Goal: Transaction & Acquisition: Book appointment/travel/reservation

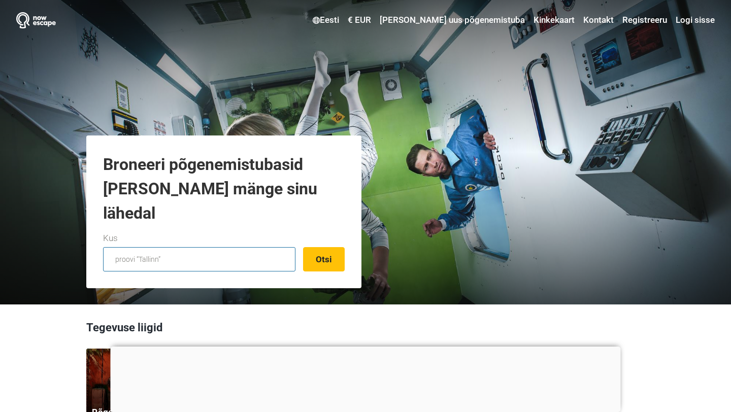
click at [164, 255] on input "text" at bounding box center [199, 259] width 192 height 24
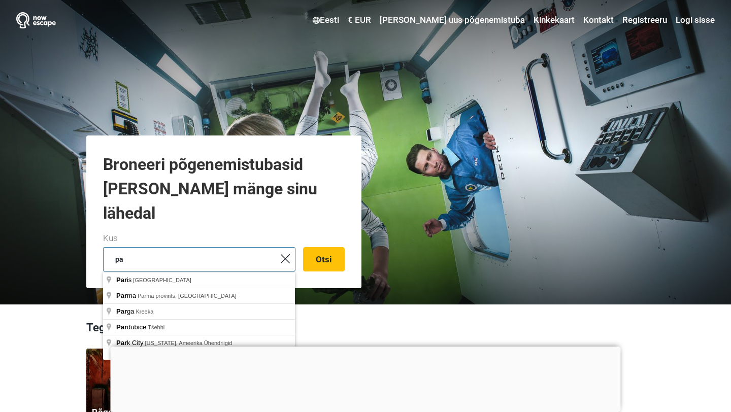
type input "p"
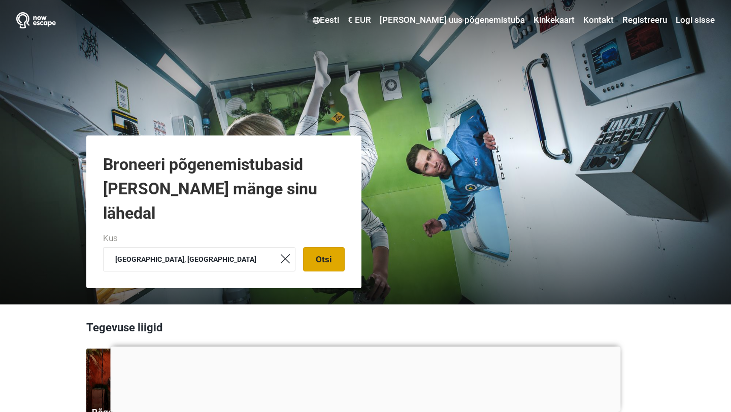
click at [322, 251] on button "Otsi" at bounding box center [324, 259] width 42 height 24
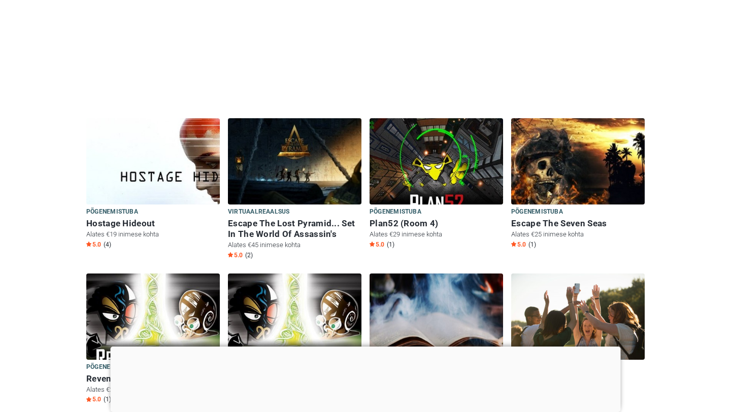
scroll to position [544, 0]
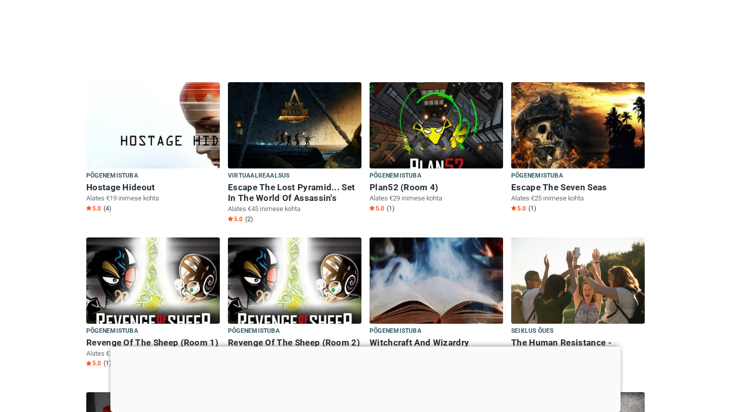
click at [365, 347] on div at bounding box center [366, 347] width 510 height 0
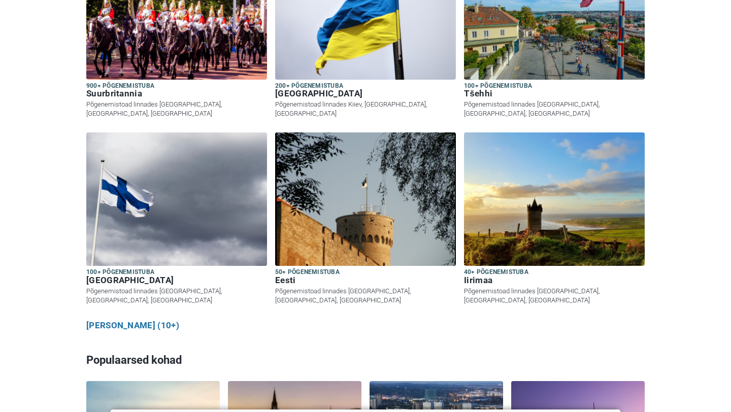
scroll to position [1195, 0]
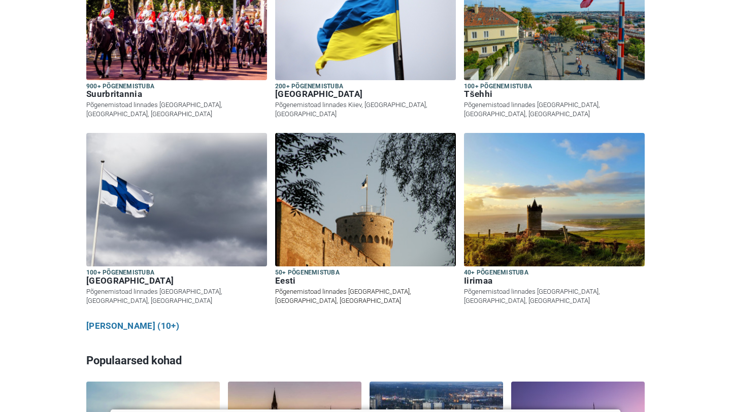
click at [286, 276] on h6 "Eesti" at bounding box center [365, 281] width 181 height 11
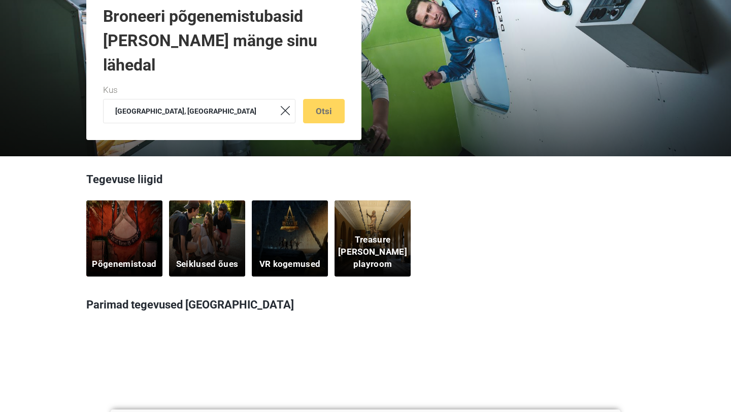
scroll to position [0, 0]
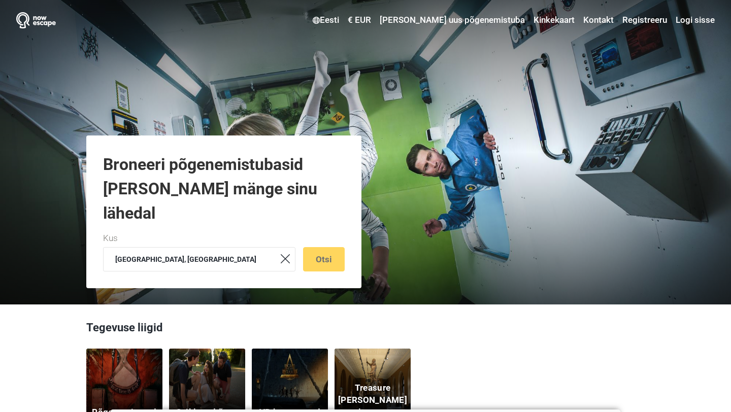
click at [334, 258] on div "Tallinn, Eesti Otsi" at bounding box center [224, 259] width 242 height 24
click at [187, 259] on input "[GEOGRAPHIC_DATA], [GEOGRAPHIC_DATA]" at bounding box center [199, 259] width 192 height 24
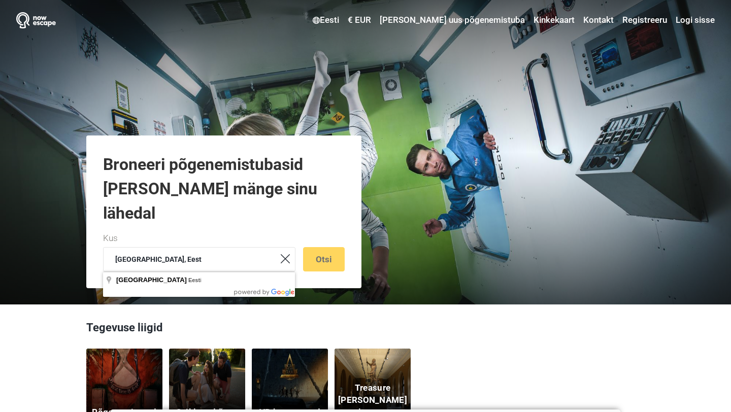
type input "[GEOGRAPHIC_DATA], [GEOGRAPHIC_DATA]"
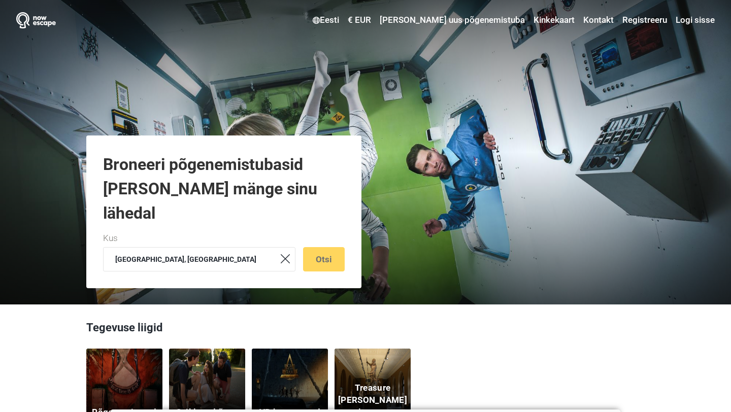
click at [329, 258] on div "Tallinn, Eesti Otsi" at bounding box center [224, 259] width 242 height 24
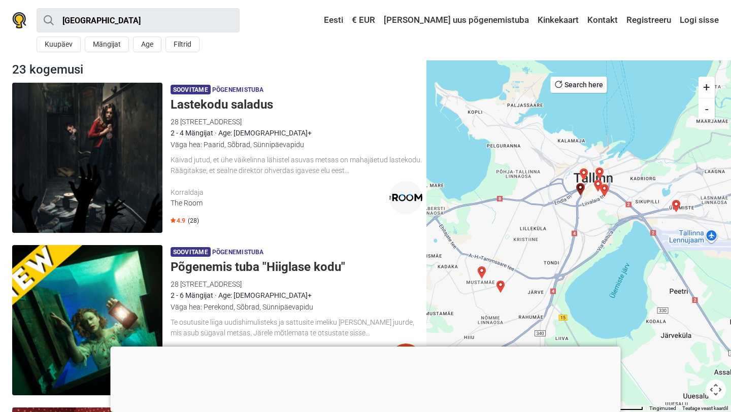
click at [164, 165] on div "Soovitame Põgenemistuba Lastekodu saladus 28 Pärnu maantee, 10141 Tallinn, Esto…" at bounding box center [217, 158] width 418 height 158
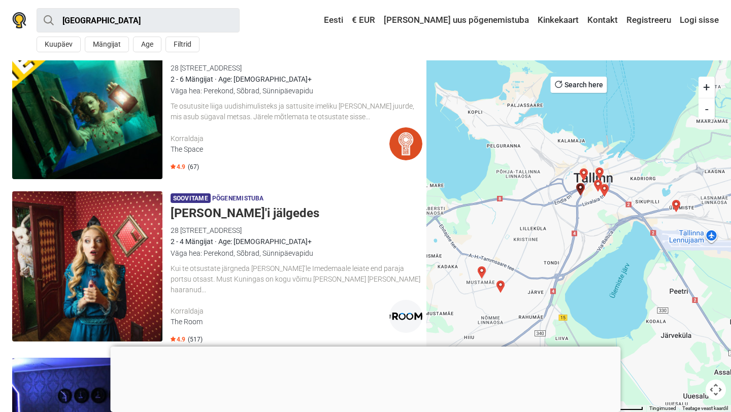
scroll to position [218, 0]
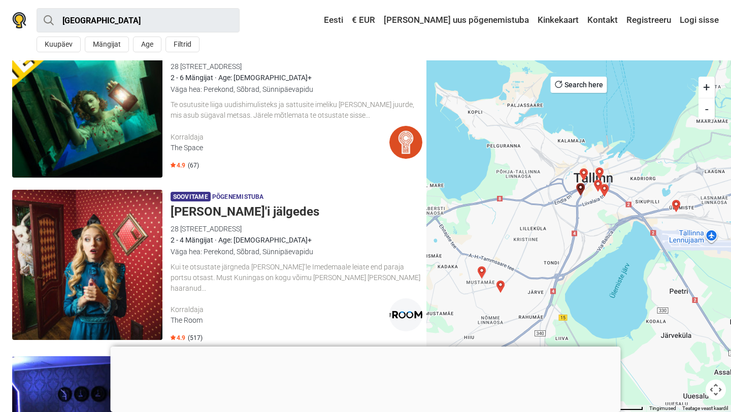
click at [208, 211] on h5 "[PERSON_NAME]'i jälgedes" at bounding box center [297, 212] width 252 height 15
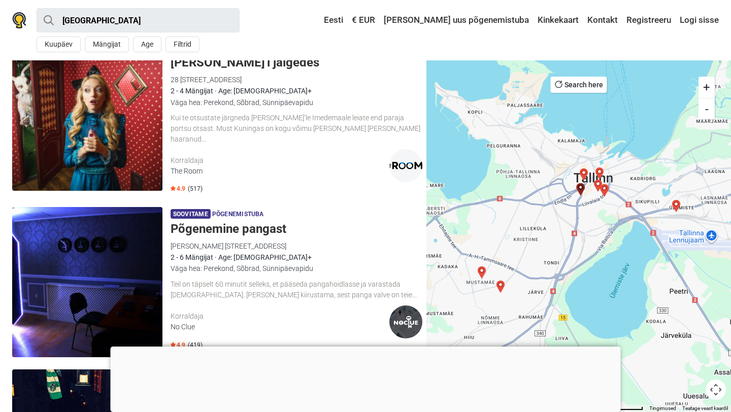
scroll to position [412, 0]
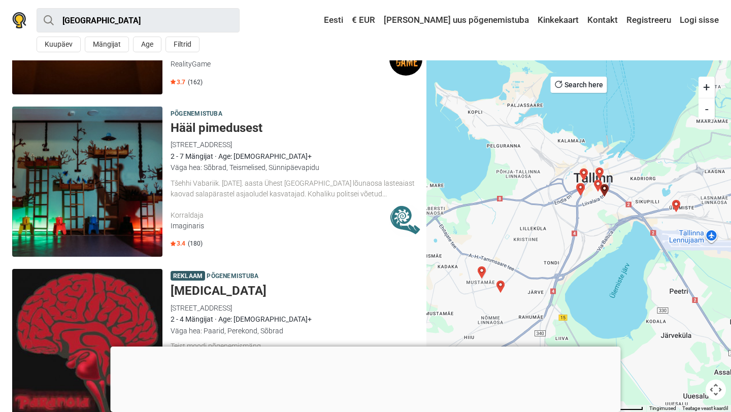
scroll to position [2420, 0]
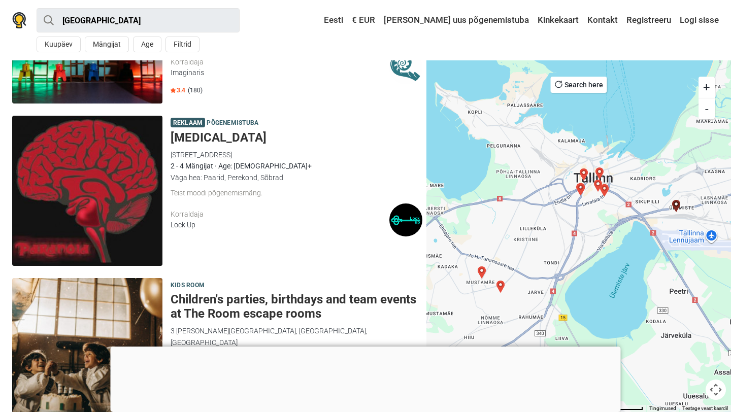
click at [191, 131] on h5 "[MEDICAL_DATA]" at bounding box center [297, 138] width 252 height 15
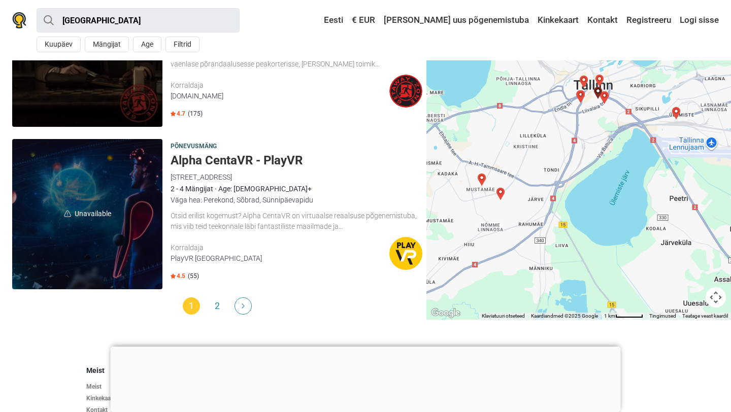
scroll to position [3050, 0]
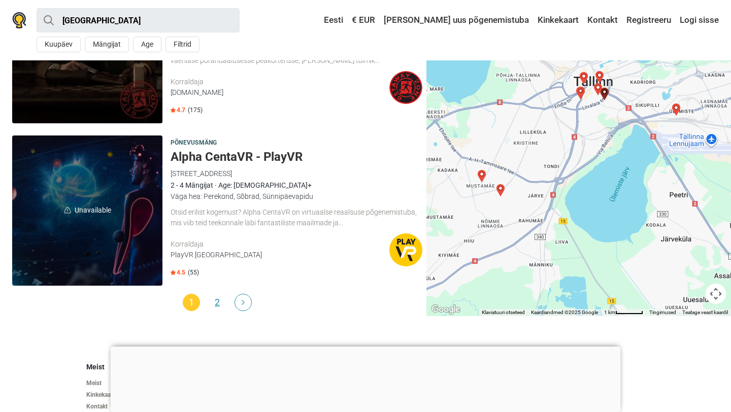
click at [216, 294] on link "2" at bounding box center [217, 302] width 17 height 17
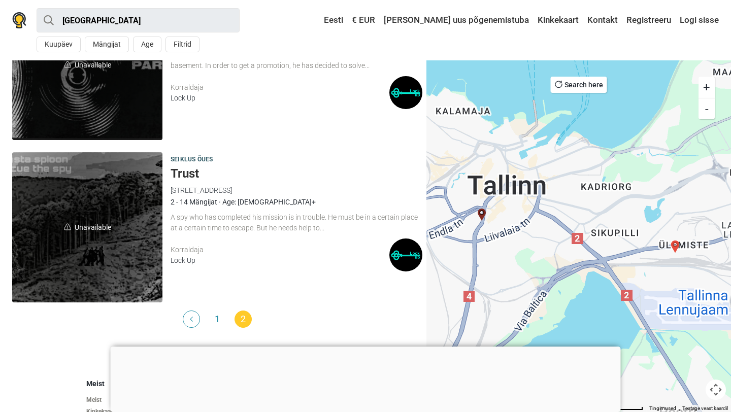
scroll to position [294, 0]
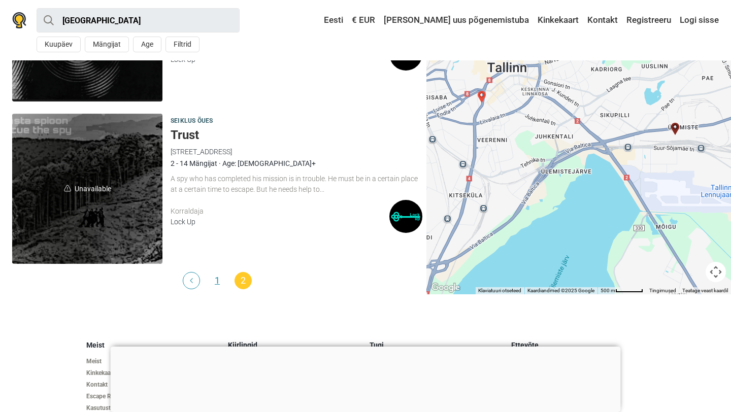
click at [216, 275] on link "1" at bounding box center [217, 280] width 17 height 17
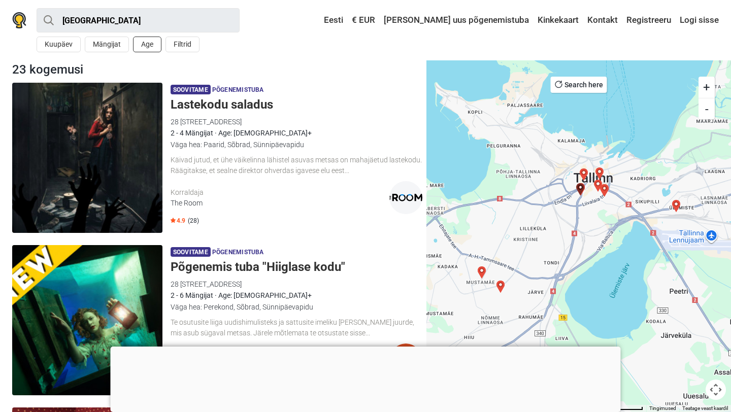
click at [145, 49] on button "Age" at bounding box center [147, 45] width 28 height 16
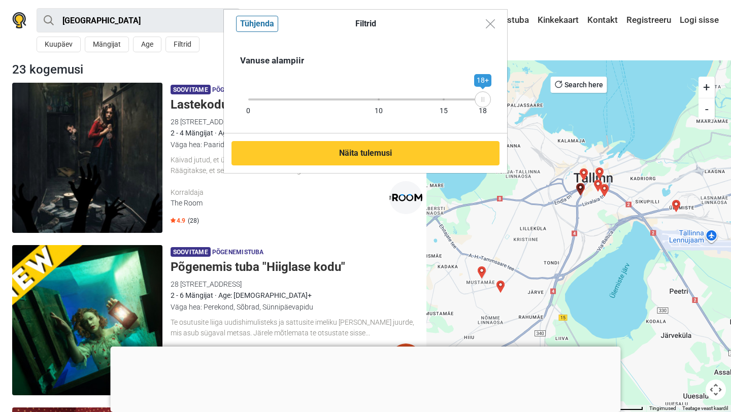
drag, startPoint x: 484, startPoint y: 96, endPoint x: 600, endPoint y: 77, distance: 117.5
click at [600, 77] on div "Filtrid Tühjenda Vanuse alampiir 0 10 15 18 18+ Näita tulemusi" at bounding box center [365, 206] width 731 height 412
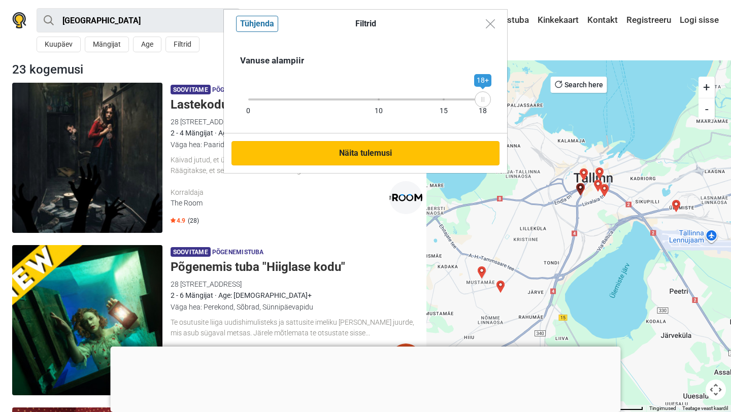
click at [397, 155] on button "Näita tulemusi" at bounding box center [366, 153] width 268 height 24
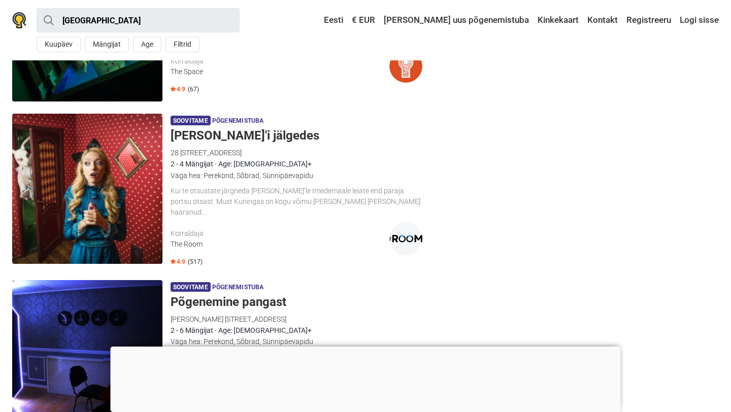
scroll to position [3050, 0]
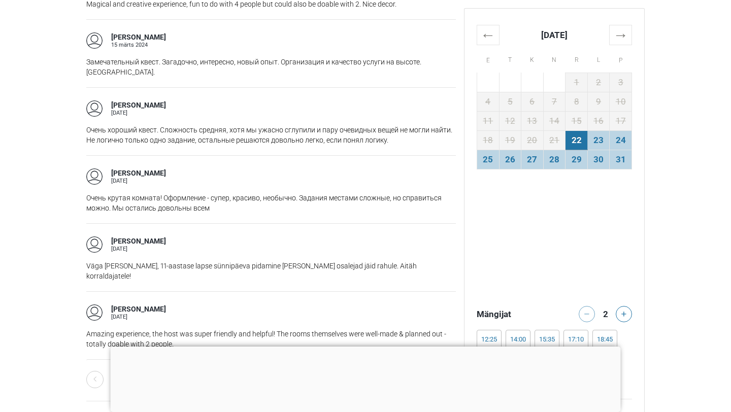
scroll to position [1744, 0]
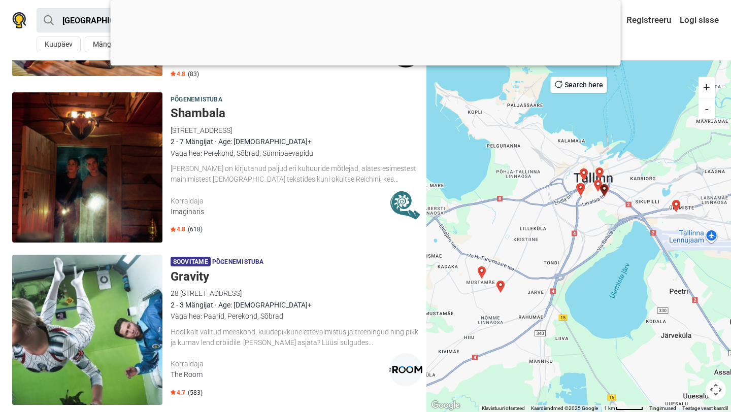
scroll to position [1081, 0]
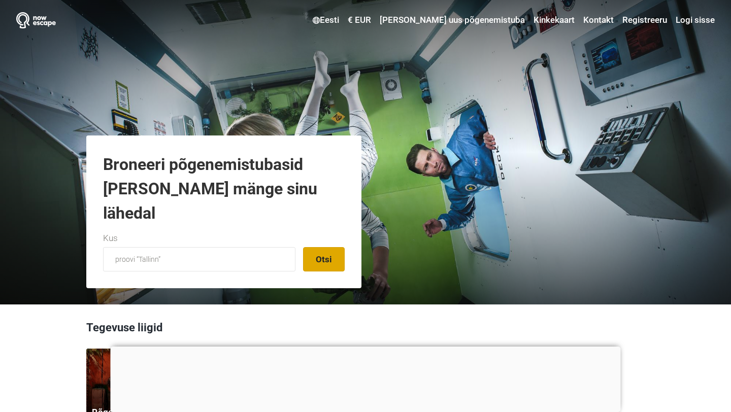
click at [339, 262] on button "Otsi" at bounding box center [324, 259] width 42 height 24
click at [204, 255] on input "text" at bounding box center [199, 259] width 192 height 24
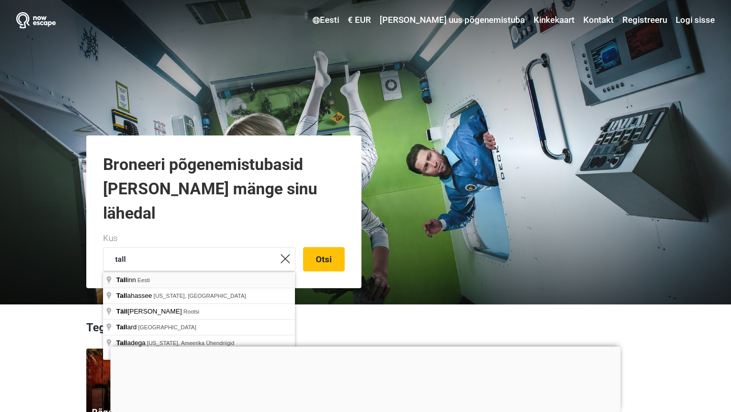
type input "Tallinn, Eesti"
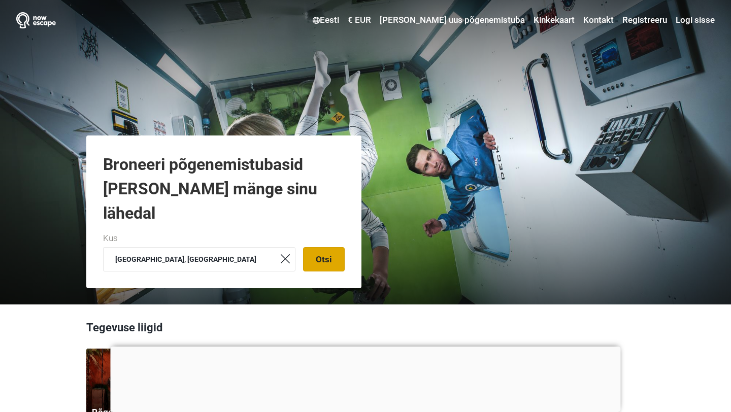
click at [328, 262] on button "Otsi" at bounding box center [324, 259] width 42 height 24
